Goal: Task Accomplishment & Management: Manage account settings

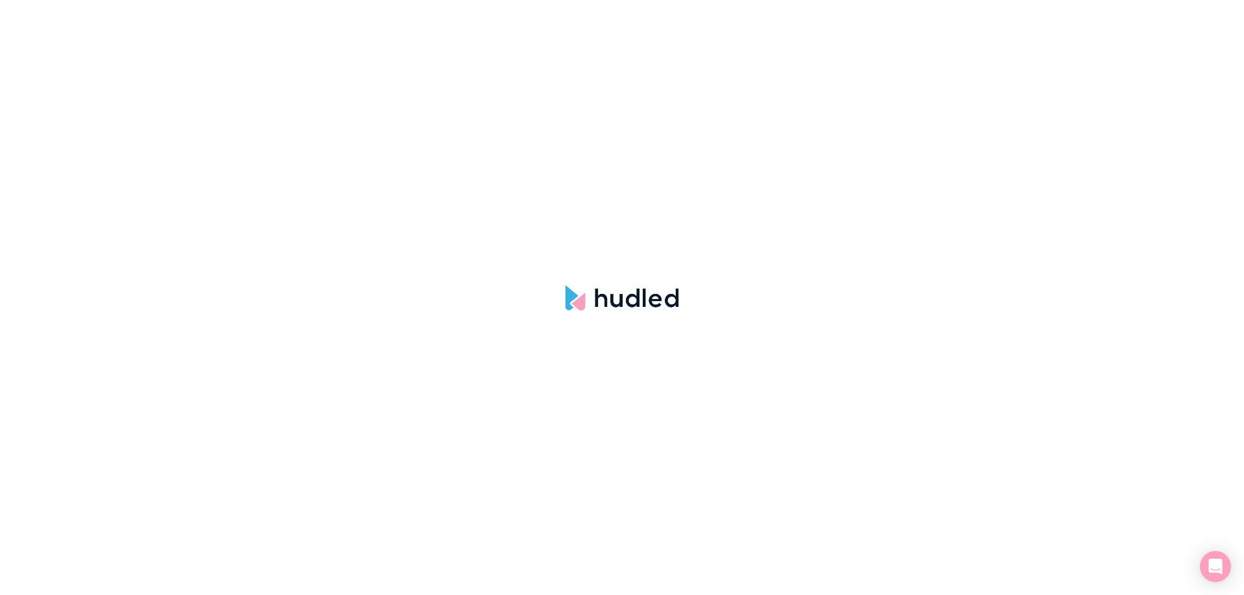
select select "NONE"
select select "hudled"
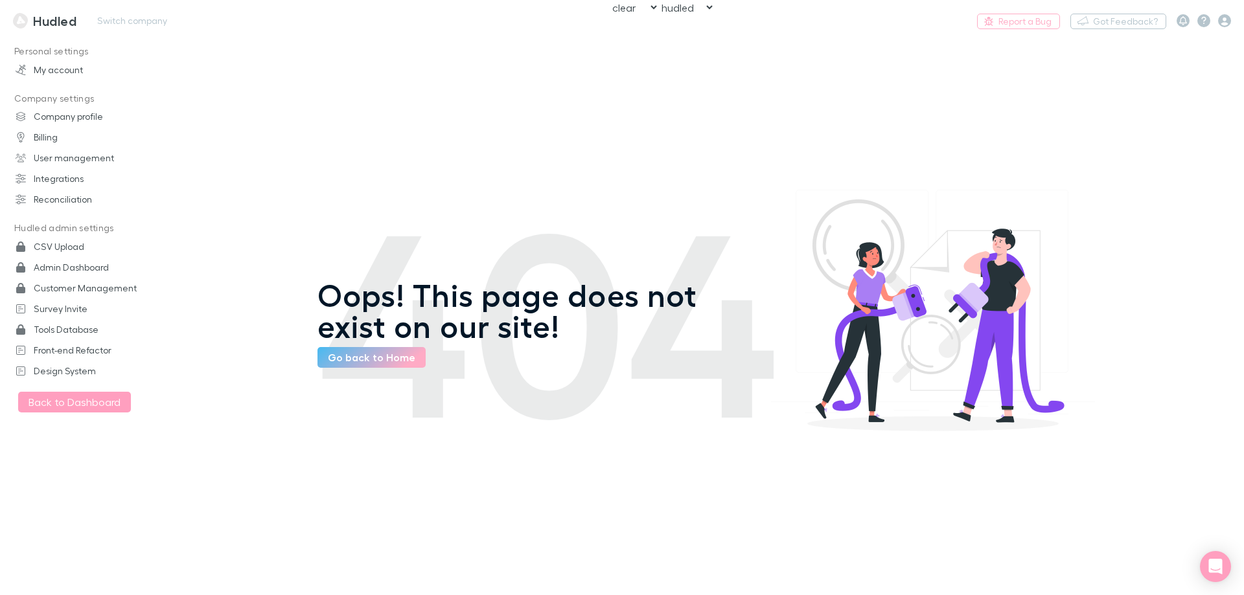
click at [69, 17] on h3 "Hudled" at bounding box center [54, 21] width 43 height 16
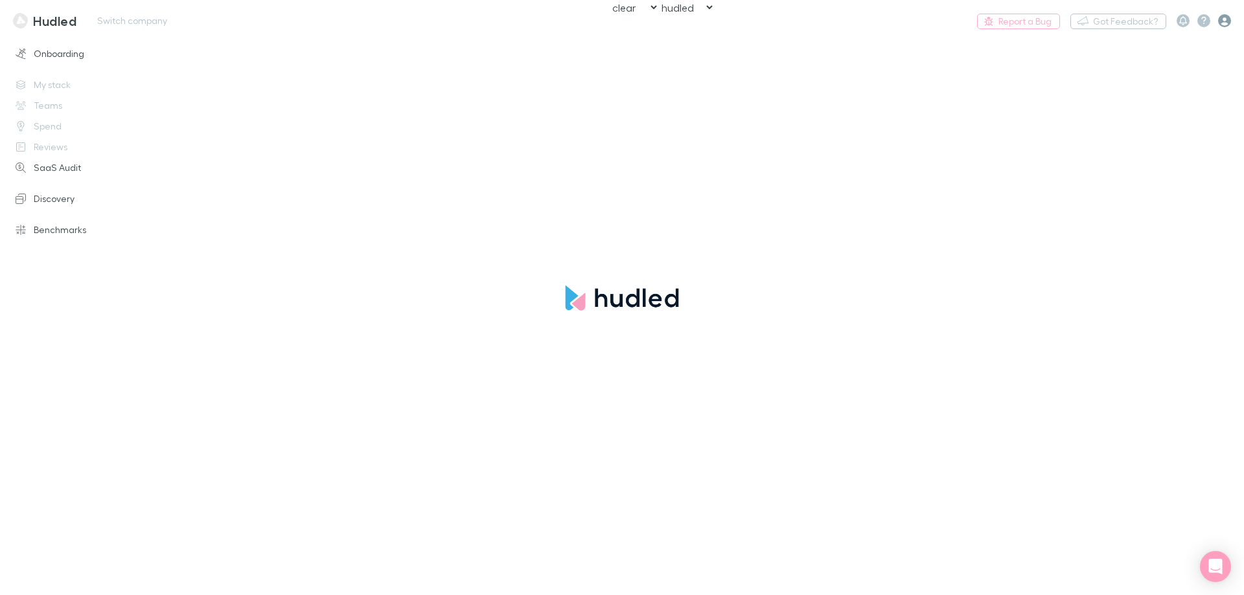
click at [1224, 22] on icon "button" at bounding box center [1224, 20] width 13 height 13
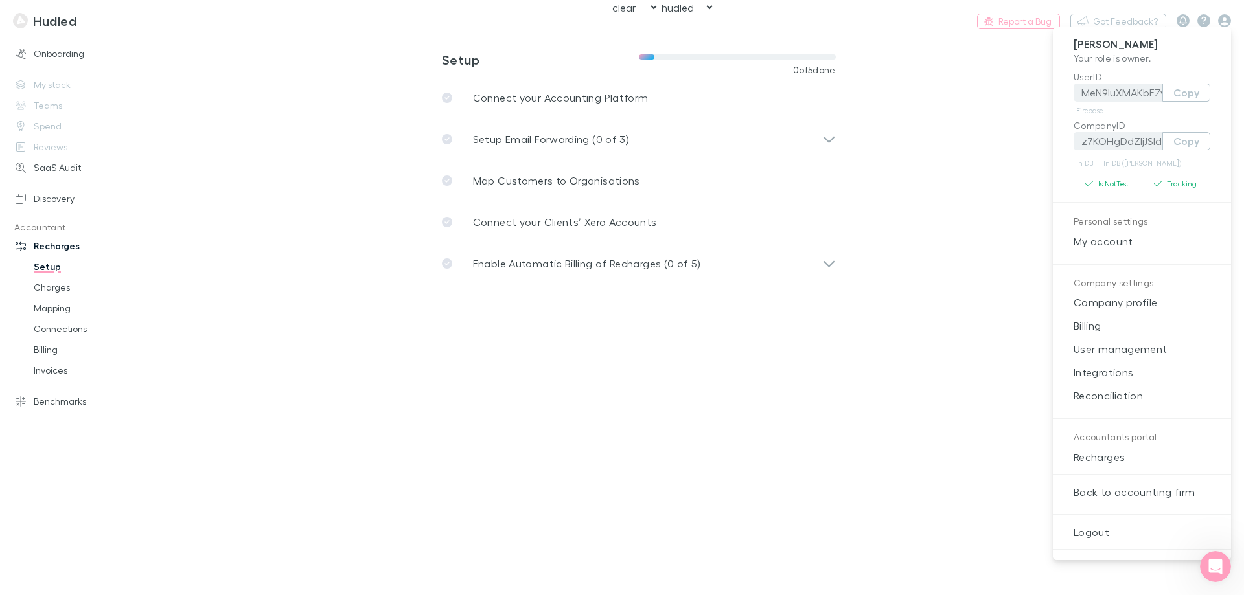
click at [919, 360] on div at bounding box center [622, 297] width 1244 height 595
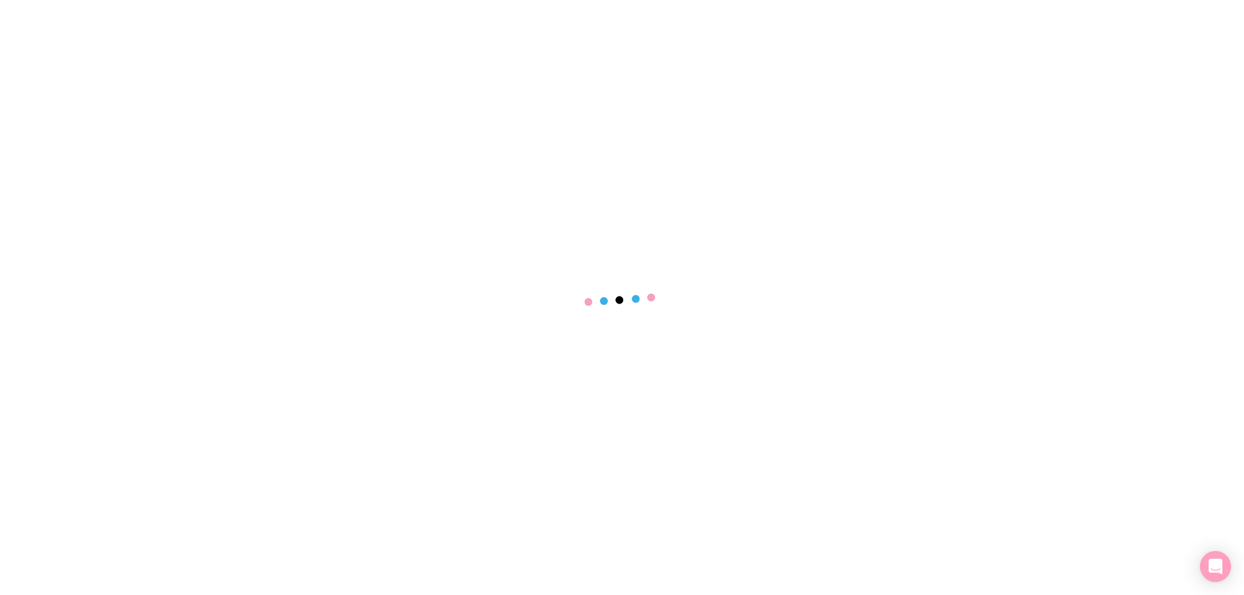
select select "NONE"
select select "hudled"
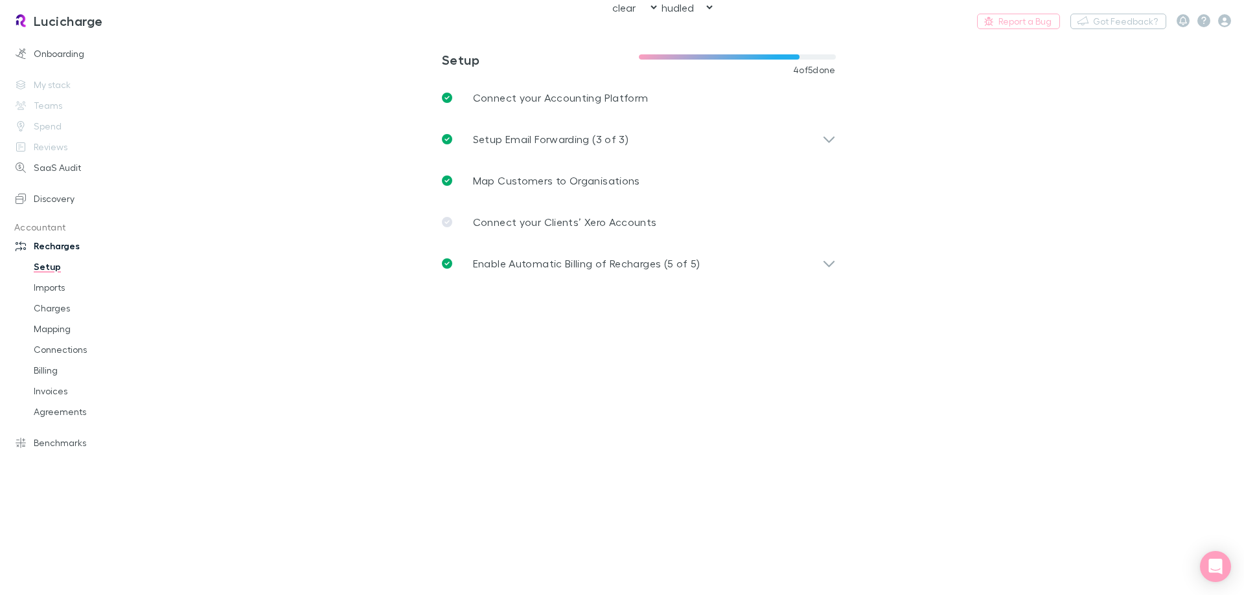
click at [1076, 102] on main "Setup 4 of 5 done Connect your Accounting Platform Setup Email Forwarding (3 of…" at bounding box center [706, 315] width 1076 height 559
click at [1226, 19] on icon "button" at bounding box center [1224, 20] width 13 height 13
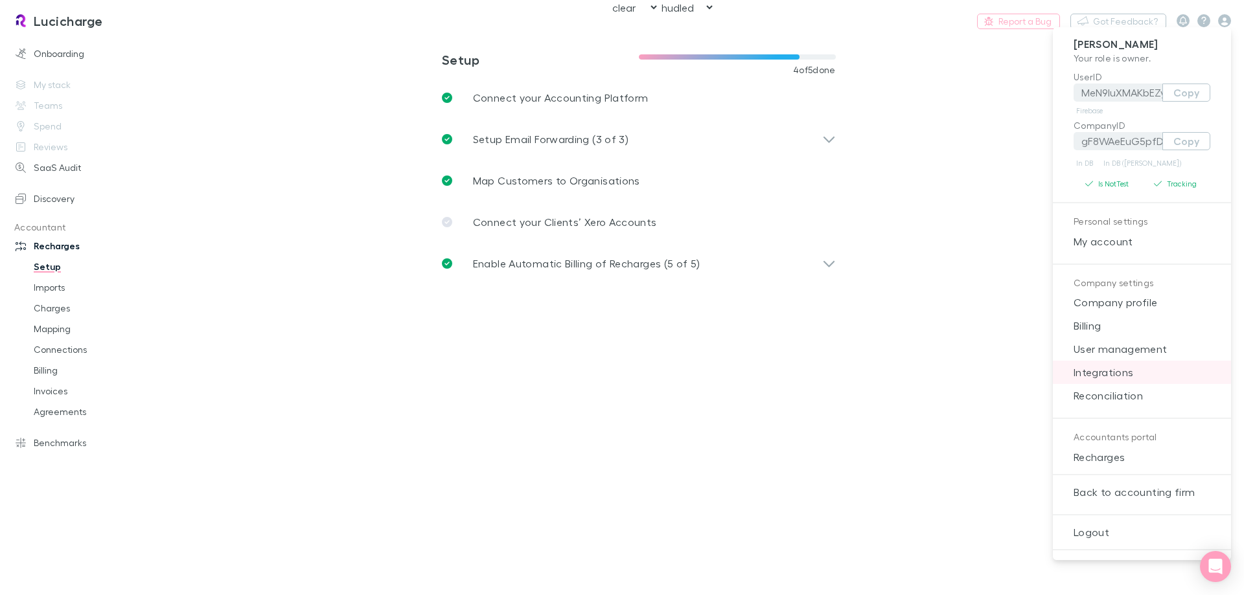
click at [1131, 370] on span "Integrations" at bounding box center [1141, 373] width 157 height 16
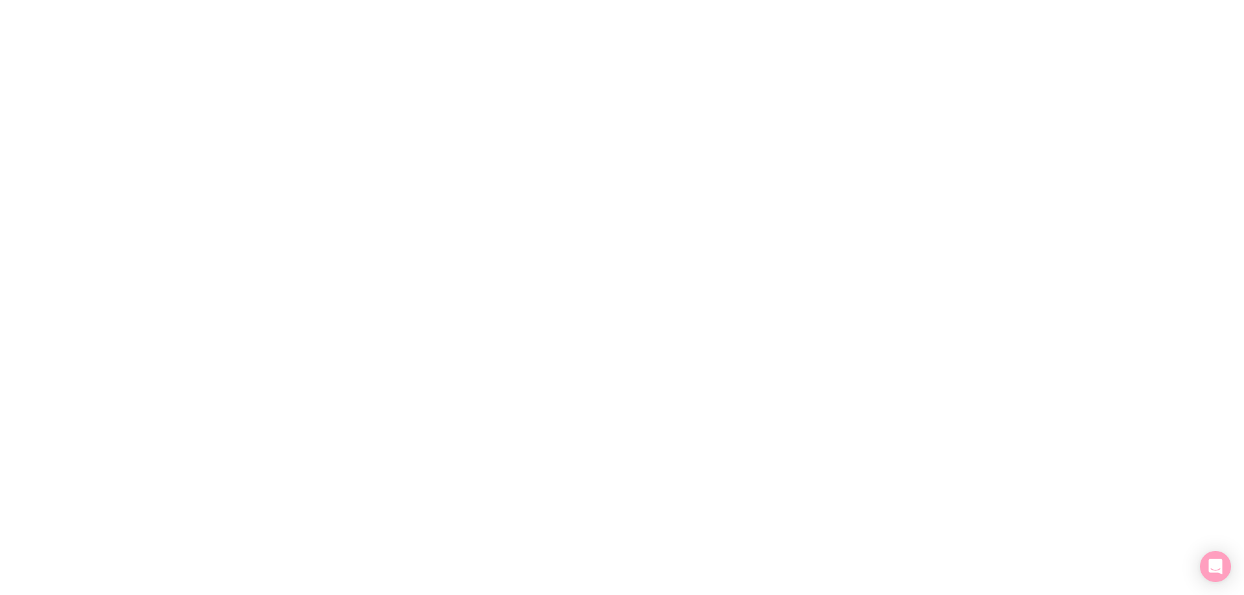
click at [200, 242] on div at bounding box center [622, 297] width 1244 height 595
select select "NONE"
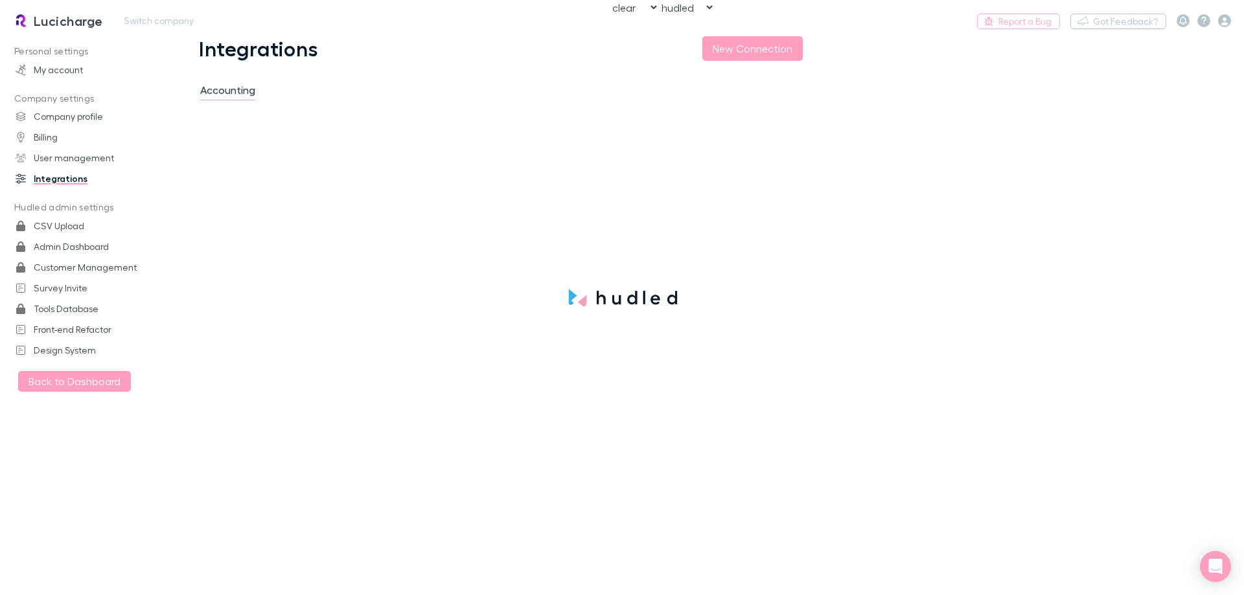
click at [81, 30] on link "Lucicharge" at bounding box center [58, 20] width 106 height 31
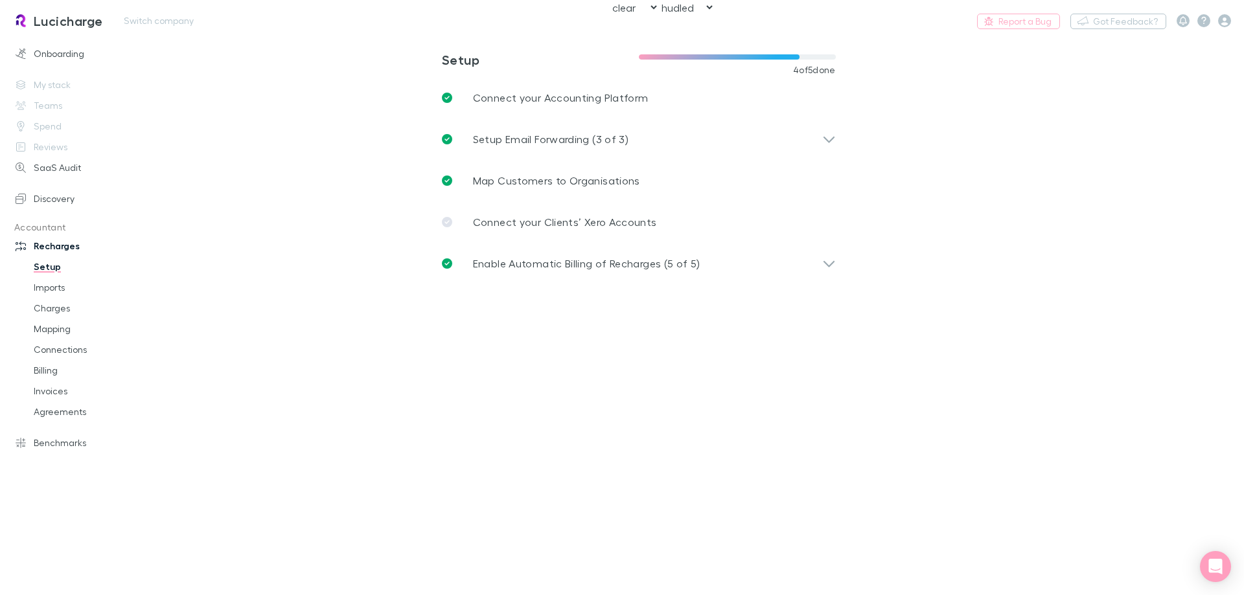
click at [59, 7] on link "Lucicharge" at bounding box center [58, 20] width 106 height 31
click at [1229, 20] on icon "button" at bounding box center [1224, 20] width 13 height 13
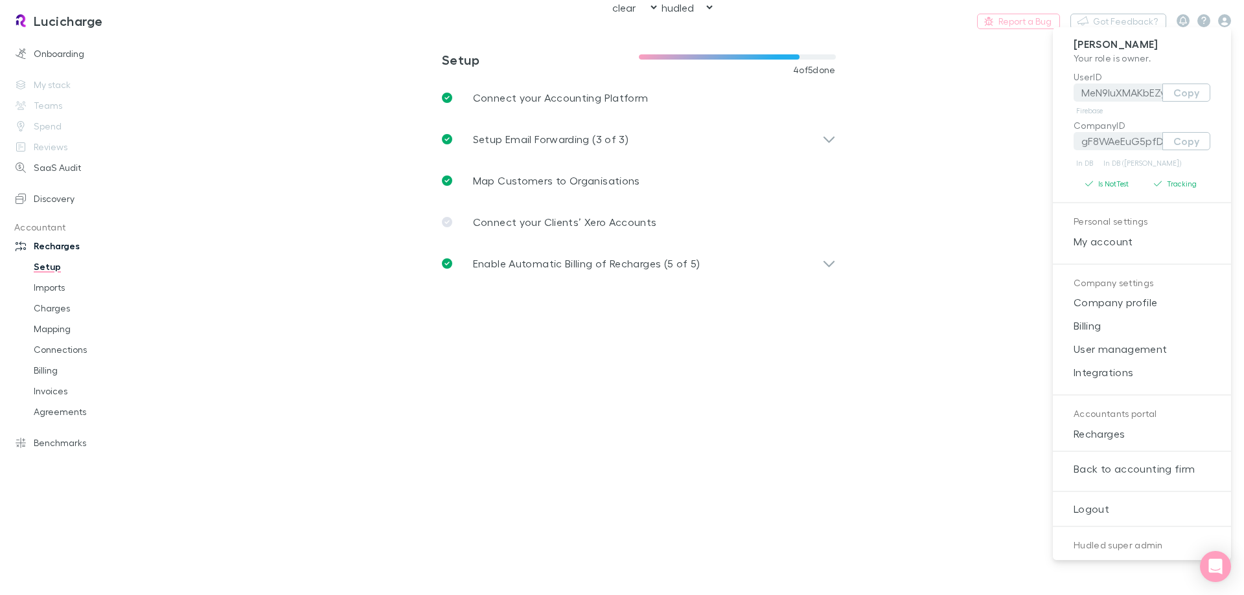
click at [689, 3] on div at bounding box center [622, 297] width 1244 height 595
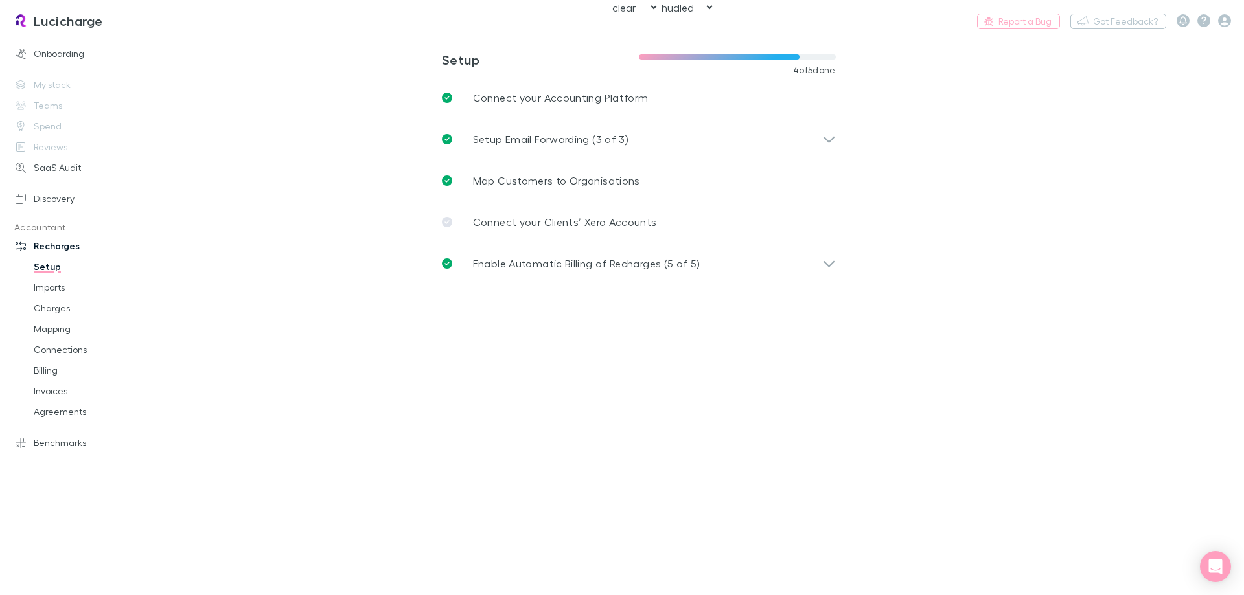
click at [687, 12] on select "rechargly hudled clear" at bounding box center [687, 8] width 56 height 14
click at [659, 1] on select "rechargly hudled clear" at bounding box center [687, 8] width 56 height 14
select select "hudled"
